Goal: Task Accomplishment & Management: Manage account settings

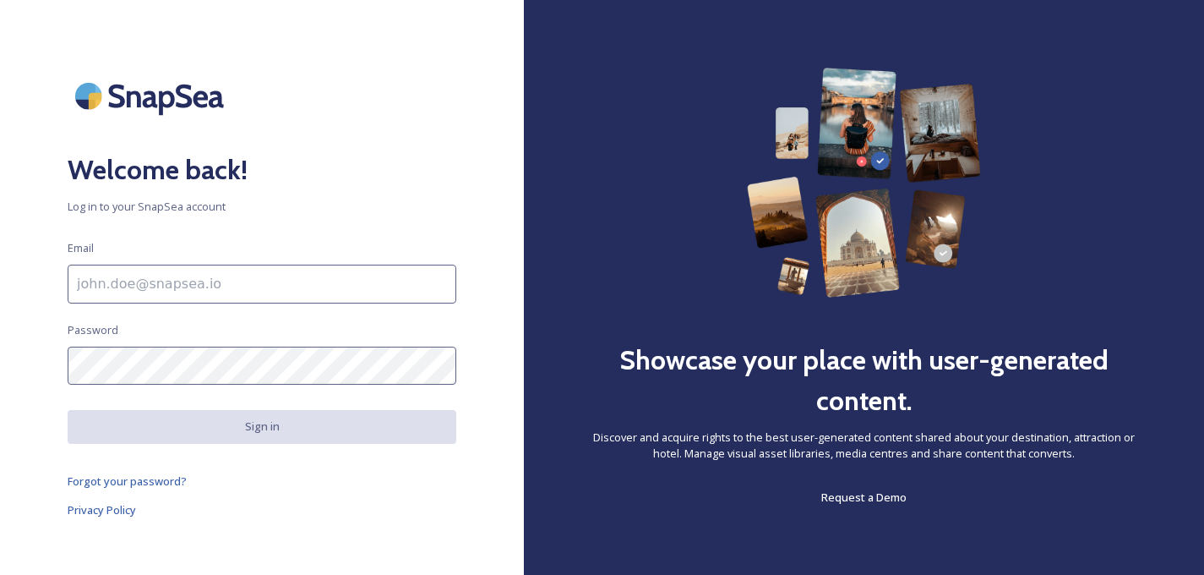
click at [322, 263] on div "Welcome back! Log in to your SnapSea account Email Password Sign in Forgot your…" at bounding box center [262, 287] width 524 height 439
click at [310, 277] on input at bounding box center [262, 284] width 389 height 39
click at [292, 243] on div "Welcome back! Log in to your SnapSea account Email [EMAIL_ADDRESS][PERSON_NAME]…" at bounding box center [262, 287] width 524 height 439
click at [290, 271] on input "[EMAIL_ADDRESS][PERSON_NAME][DOMAIN_NAME]" at bounding box center [262, 284] width 389 height 39
click at [287, 271] on input "[EMAIL_ADDRESS][PERSON_NAME][DOMAIN_NAME]" at bounding box center [262, 284] width 389 height 39
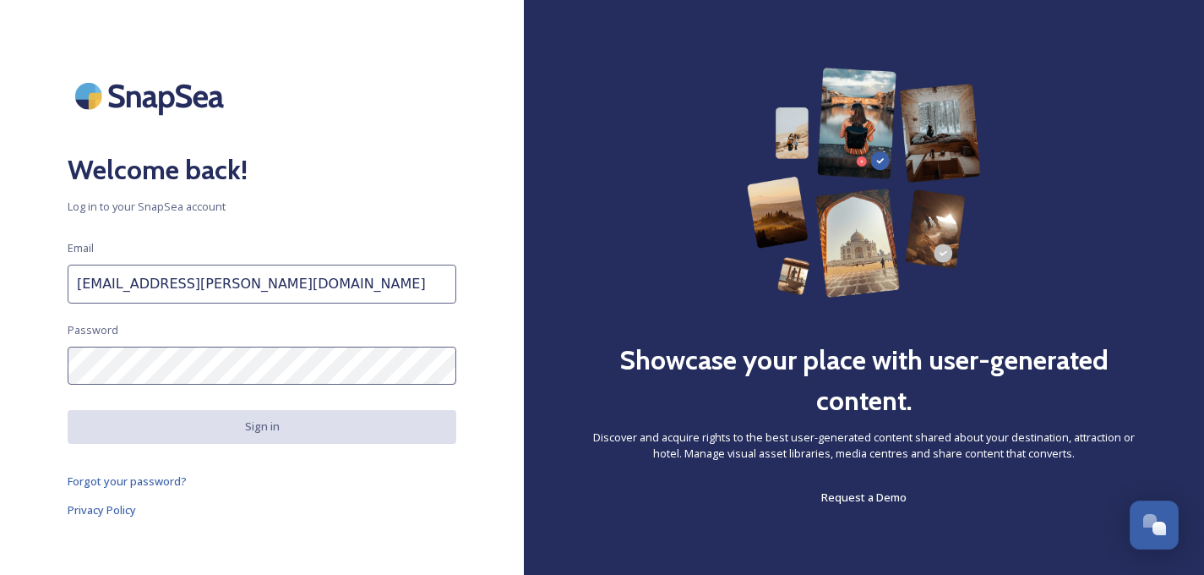
click at [287, 271] on input "[EMAIL_ADDRESS][PERSON_NAME][DOMAIN_NAME]" at bounding box center [262, 284] width 389 height 39
click at [286, 271] on input "[EMAIL_ADDRESS][PERSON_NAME][DOMAIN_NAME]" at bounding box center [262, 284] width 389 height 39
type input "[EMAIL_ADDRESS][DOMAIN_NAME]"
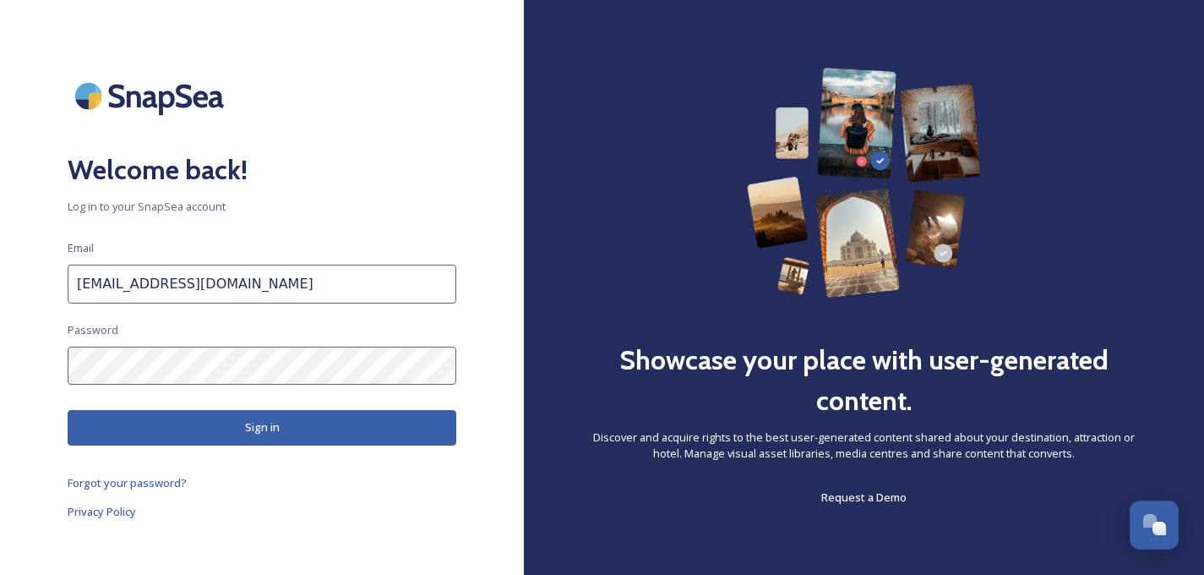
click at [205, 417] on button "Sign in" at bounding box center [262, 427] width 389 height 35
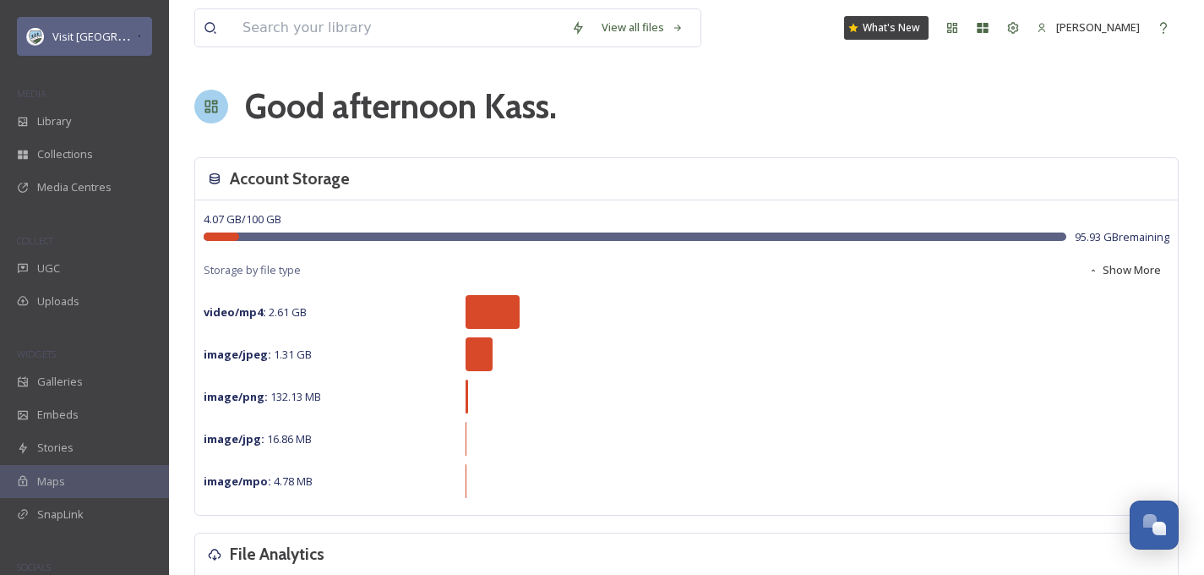
click at [56, 39] on span "Visit [GEOGRAPHIC_DATA] Parks" at bounding box center [133, 36] width 162 height 16
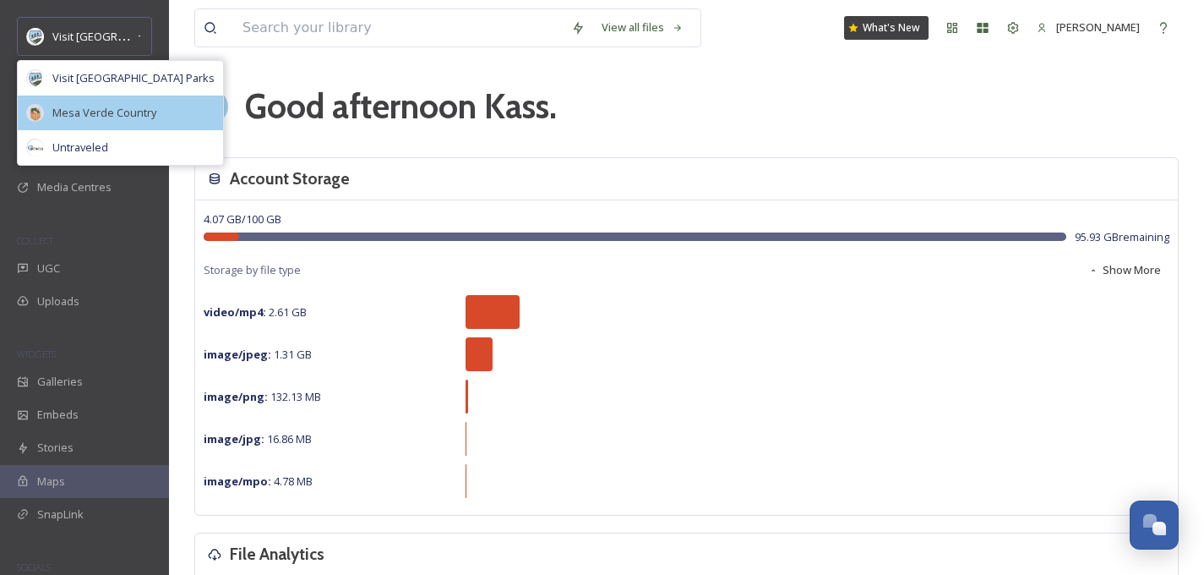
click at [72, 115] on span "Mesa Verde Country" at bounding box center [104, 113] width 104 height 16
